Goal: Task Accomplishment & Management: Use online tool/utility

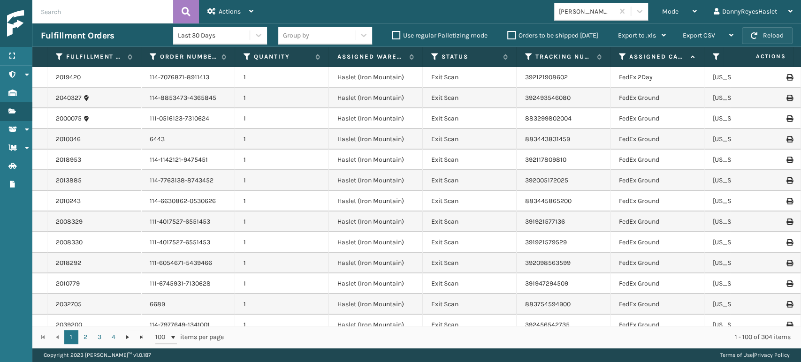
click at [759, 31] on button "Reload" at bounding box center [767, 35] width 51 height 17
click at [685, 13] on div "Mode" at bounding box center [679, 11] width 35 height 23
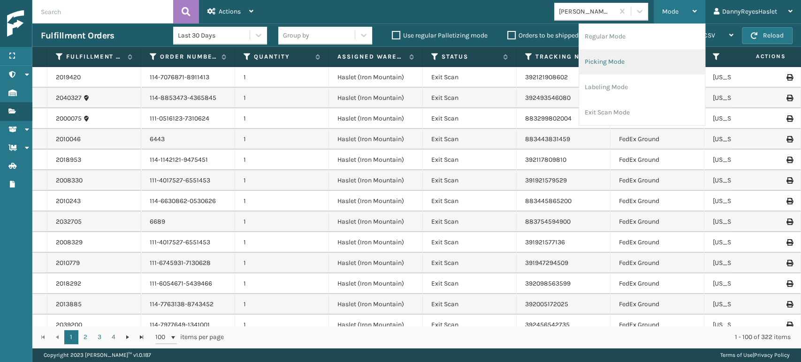
click at [611, 73] on li "Picking Mode" at bounding box center [642, 61] width 126 height 25
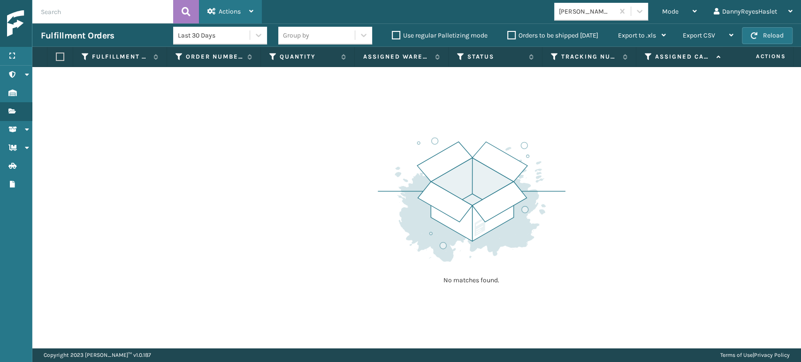
click at [233, 10] on span "Actions" at bounding box center [230, 12] width 22 height 8
click at [694, 22] on div "Mode" at bounding box center [679, 11] width 35 height 23
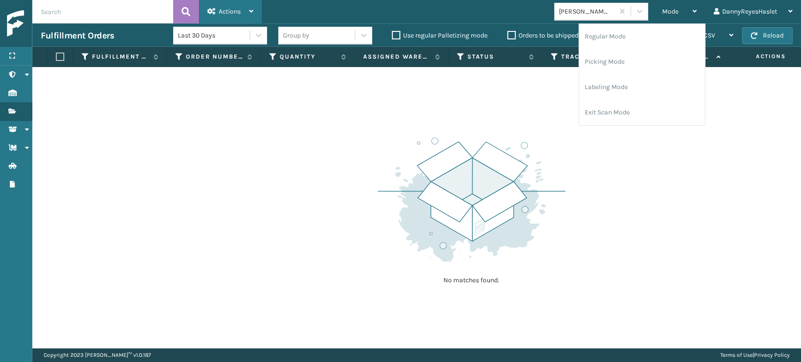
click at [247, 9] on div "Actions" at bounding box center [230, 11] width 46 height 23
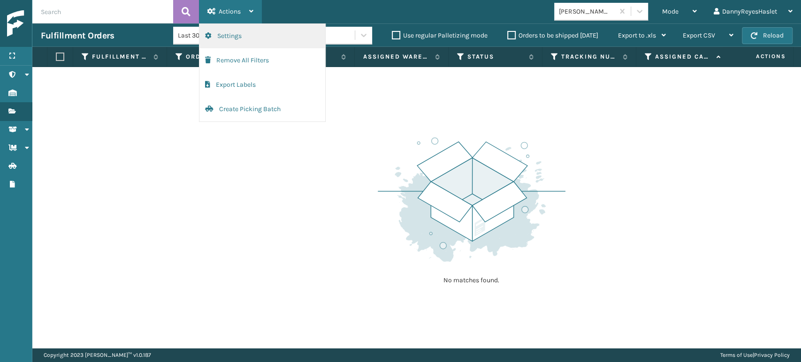
click at [241, 35] on button "Settings" at bounding box center [262, 36] width 126 height 24
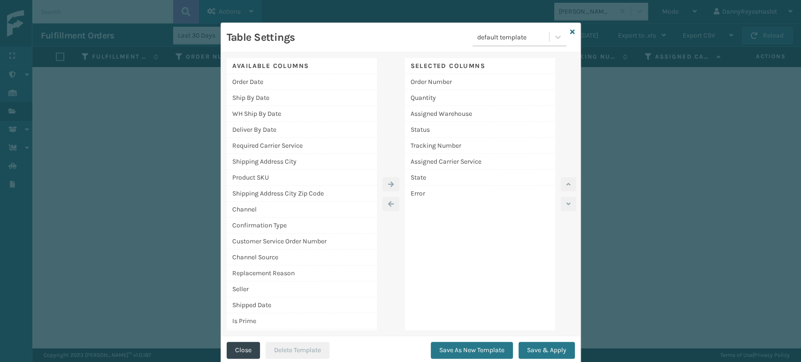
scroll to position [2, 0]
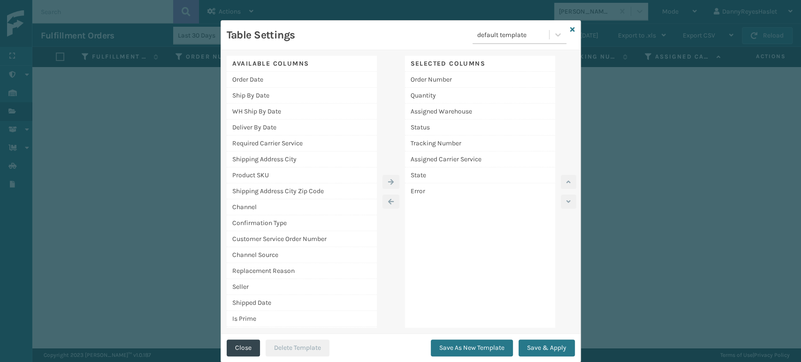
click at [134, 117] on div "Table Settings default template Available Columns Order Date Ship By Date WH Sh…" at bounding box center [400, 181] width 801 height 362
click at [243, 349] on button "Close" at bounding box center [243, 348] width 33 height 17
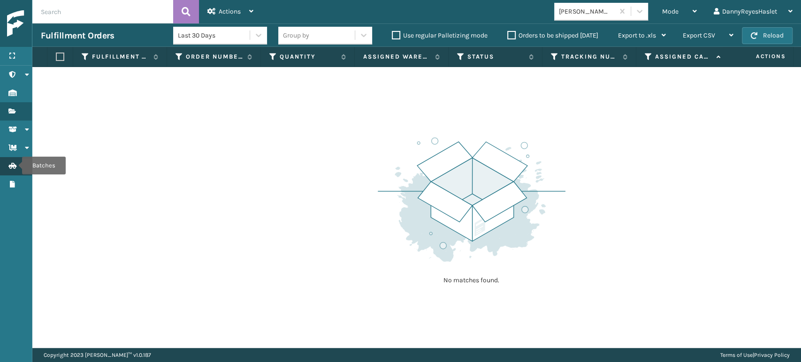
click at [14, 168] on icon "Batches" at bounding box center [12, 166] width 8 height 7
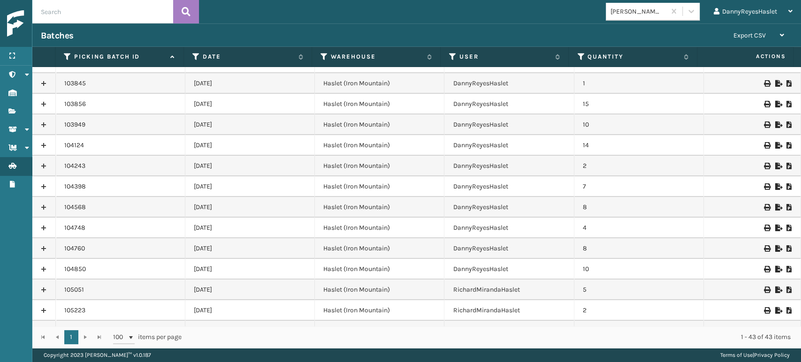
scroll to position [628, 0]
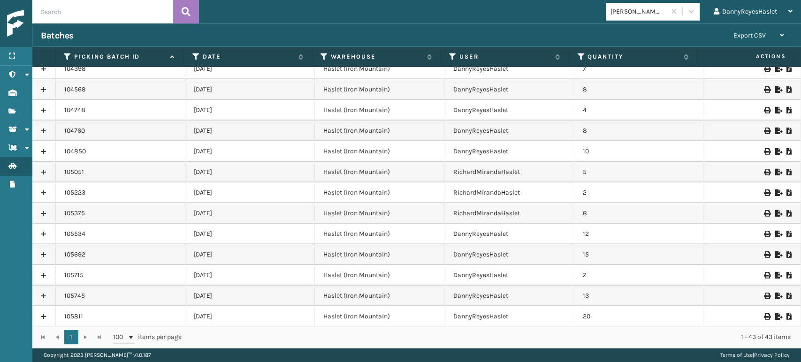
click at [45, 318] on link at bounding box center [43, 316] width 23 height 15
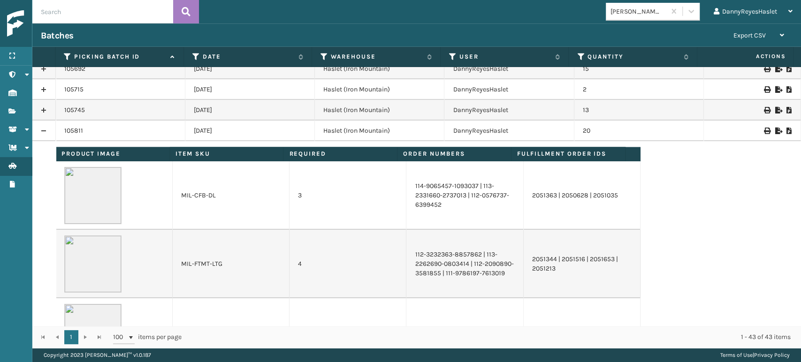
scroll to position [816, 0]
